Goal: Task Accomplishment & Management: Use online tool/utility

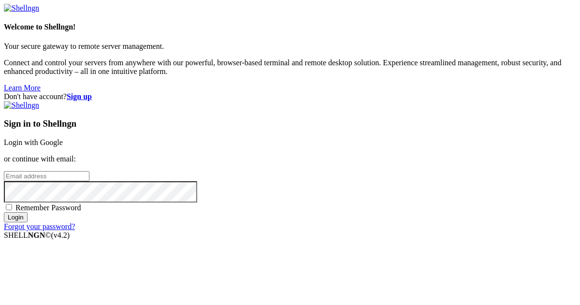
click at [89, 171] on input "email" at bounding box center [47, 176] width 86 height 10
click at [4, 171] on protonpass-control-89ad at bounding box center [4, 175] width 0 height 8
type input "[EMAIL_ADDRESS][DOMAIN_NAME]"
click at [28, 222] on input "Login" at bounding box center [16, 217] width 24 height 10
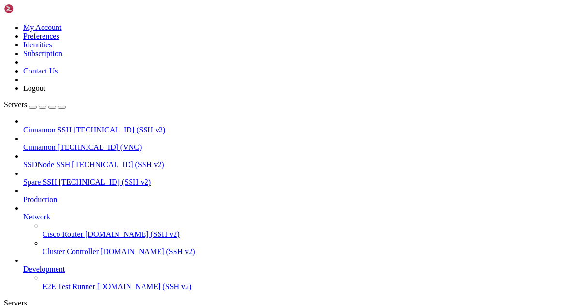
click at [56, 143] on span "Cinnamon" at bounding box center [39, 147] width 32 height 8
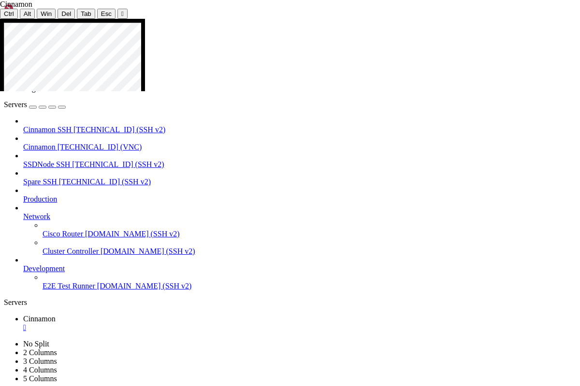
drag, startPoint x: 323, startPoint y: 318, endPoint x: 367, endPoint y: 320, distance: 44.5
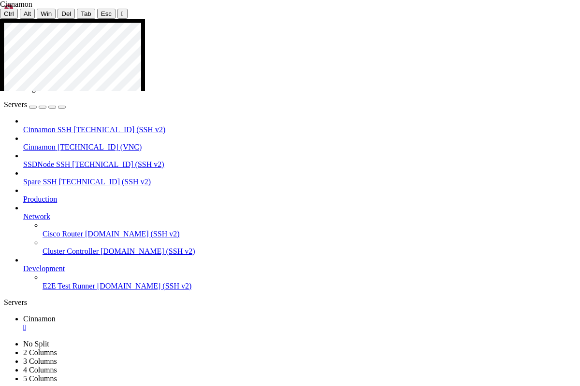
drag, startPoint x: 480, startPoint y: 75, endPoint x: 385, endPoint y: 77, distance: 95.2
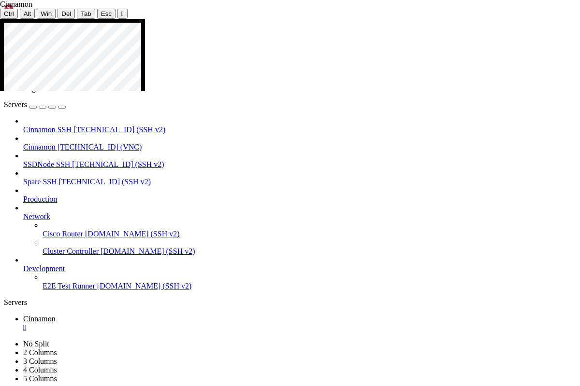
drag, startPoint x: 350, startPoint y: 249, endPoint x: 367, endPoint y: 250, distance: 16.5
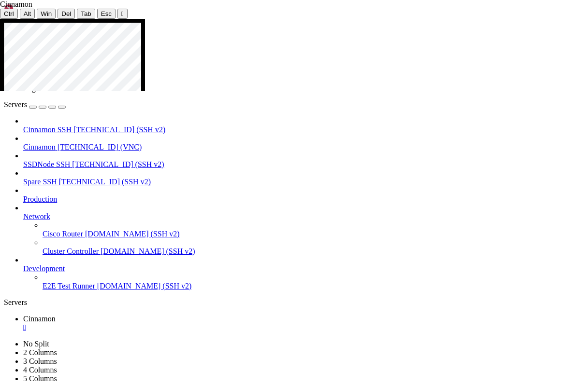
drag, startPoint x: 349, startPoint y: 250, endPoint x: 392, endPoint y: 249, distance: 43.0
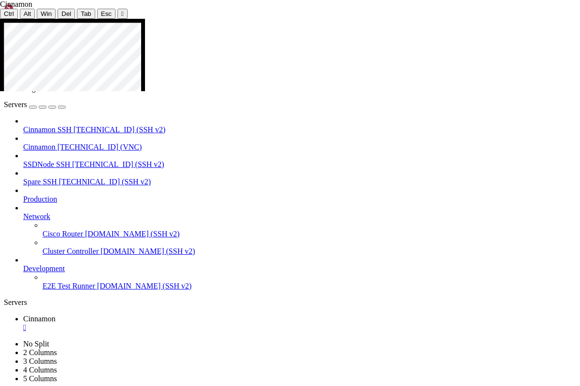
drag, startPoint x: 349, startPoint y: 249, endPoint x: 392, endPoint y: 248, distance: 43.0
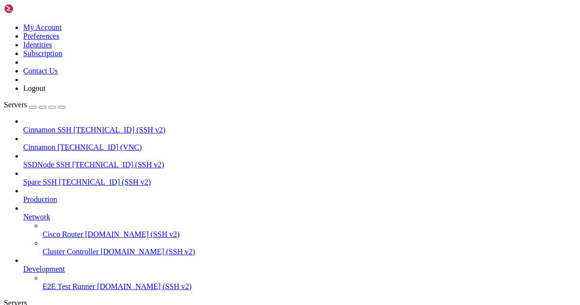
click at [56, 143] on span "Cinnamon" at bounding box center [39, 147] width 32 height 8
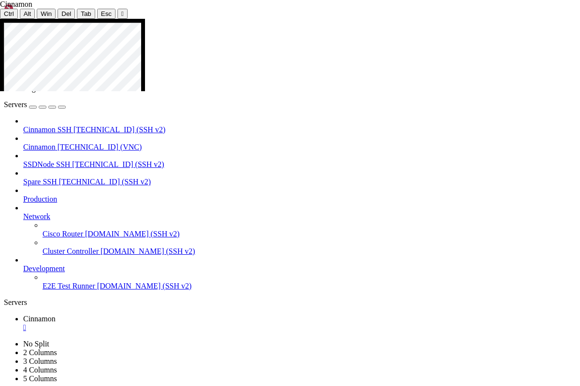
drag, startPoint x: 138, startPoint y: 89, endPoint x: 248, endPoint y: 88, distance: 110.1
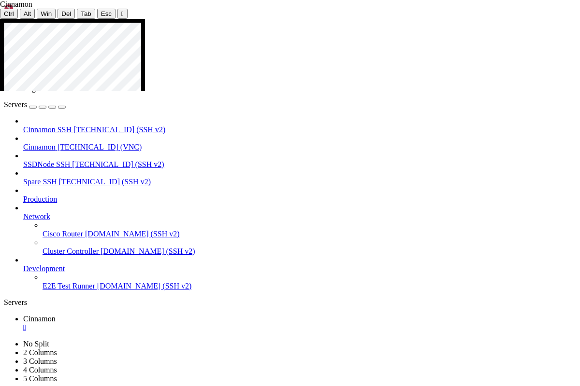
drag, startPoint x: 184, startPoint y: 193, endPoint x: 228, endPoint y: 194, distance: 44.5
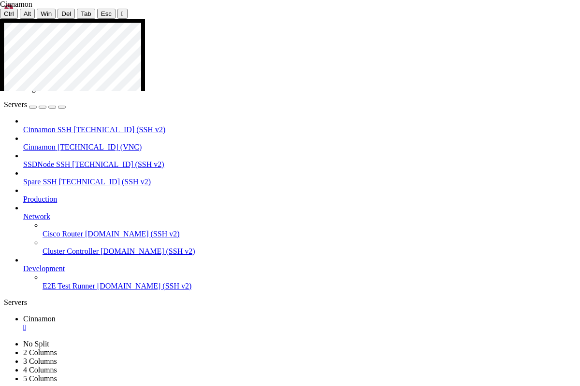
drag, startPoint x: 68, startPoint y: 298, endPoint x: 113, endPoint y: 297, distance: 44.9
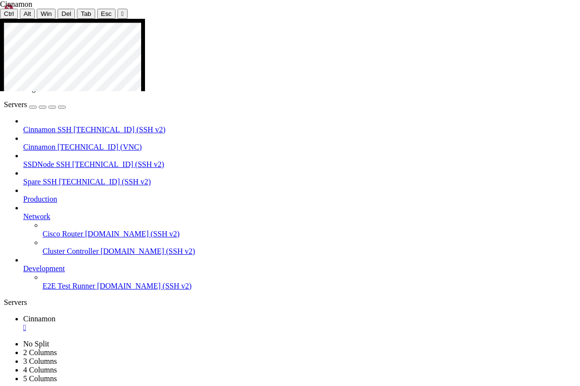
drag, startPoint x: 68, startPoint y: 296, endPoint x: 113, endPoint y: 296, distance: 45.4
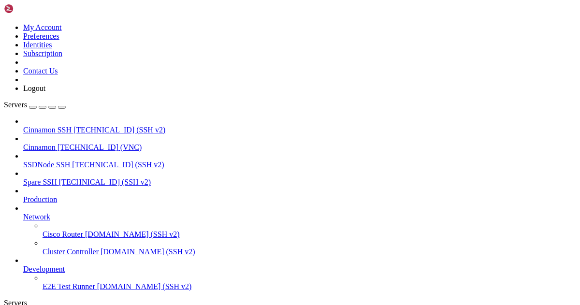
click at [4, 23] on icon at bounding box center [4, 23] width 0 height 0
click at [45, 92] on link "Logout" at bounding box center [34, 88] width 22 height 8
